Goal: Use online tool/utility: Utilize a website feature to perform a specific function

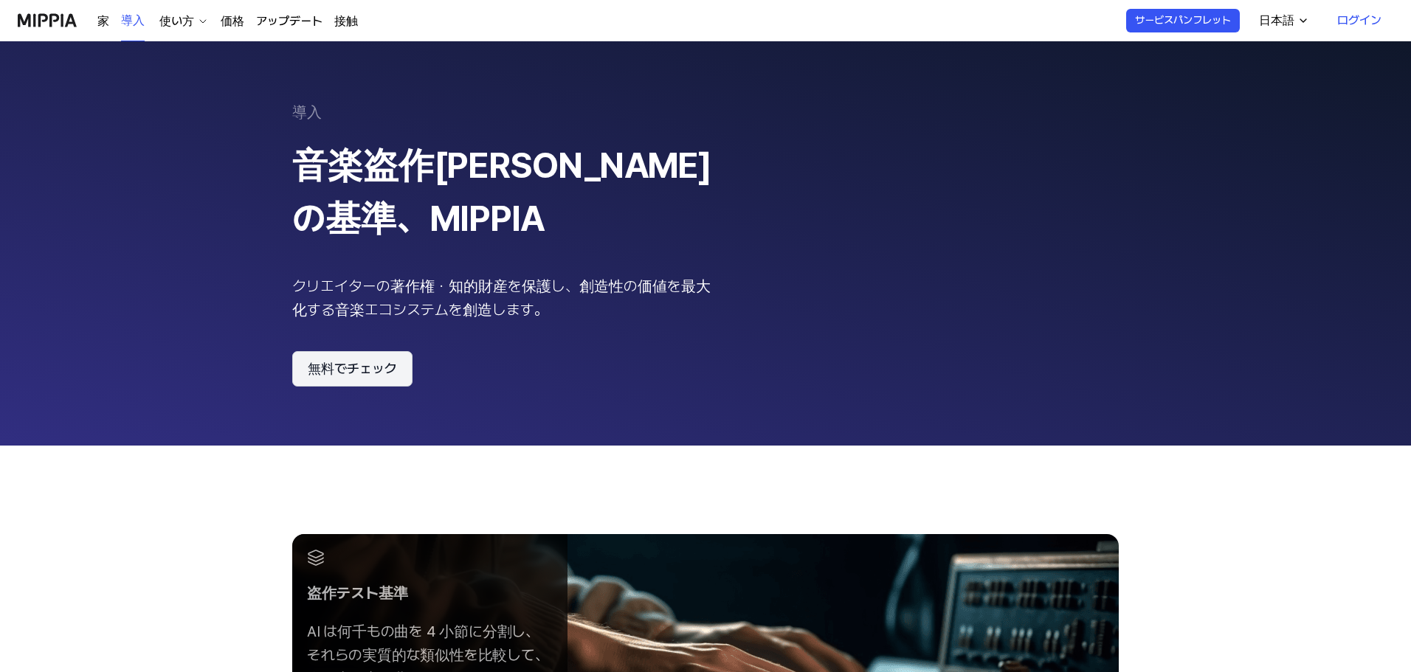
click at [368, 379] on font "無料でチェック" at bounding box center [352, 369] width 89 height 21
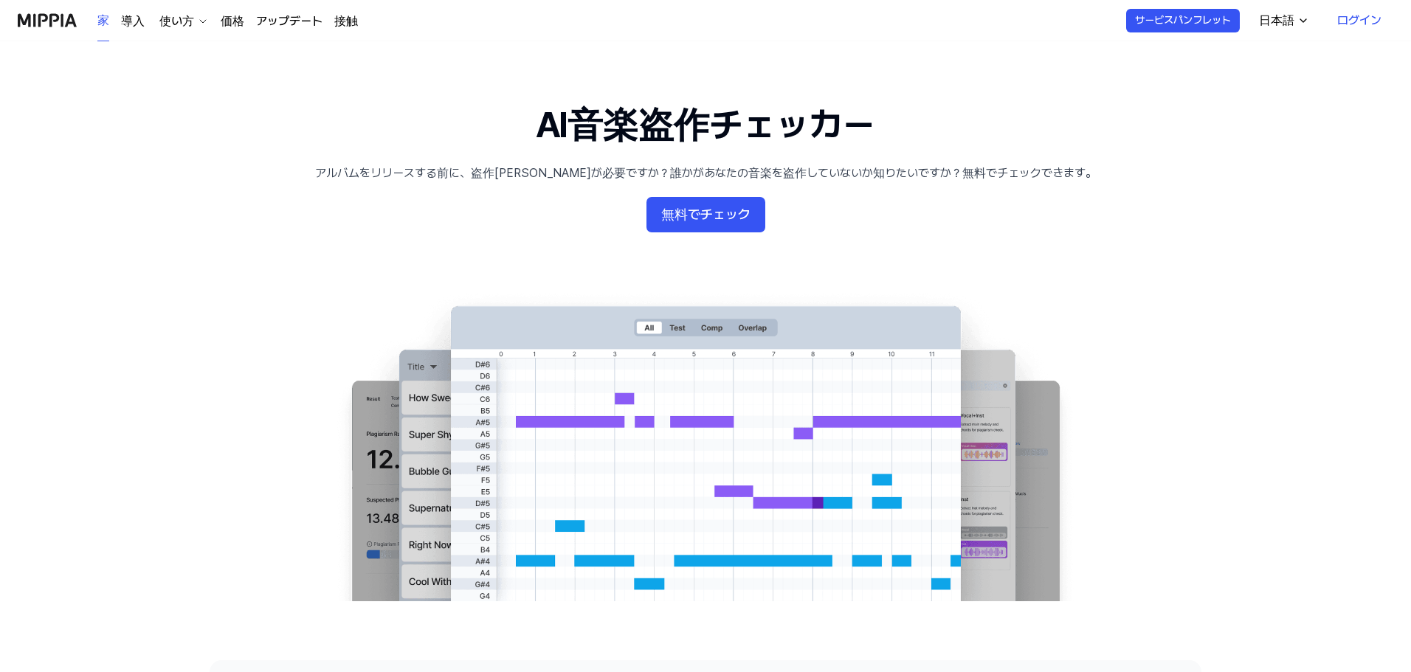
click at [1057, 228] on 배너 "AI音楽盗作チェッカー アルバムをリリースする前に、盗作[PERSON_NAME]が必要ですか？誰かがあなたの音楽を盗作していないか知りたいですか？無料でチェ…" at bounding box center [705, 350] width 1063 height 501
click at [680, 213] on font "無料でチェック" at bounding box center [705, 215] width 89 height 16
